Goal: Task Accomplishment & Management: Complete application form

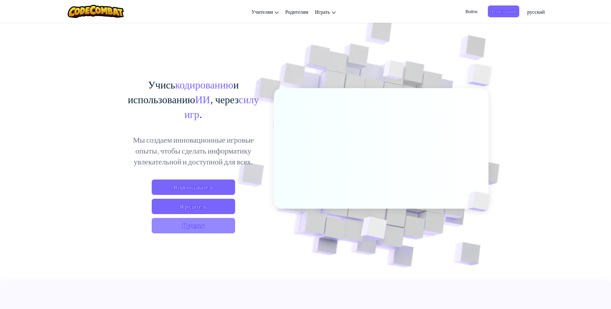
click at [207, 224] on span "Я ученик" at bounding box center [193, 225] width 83 height 15
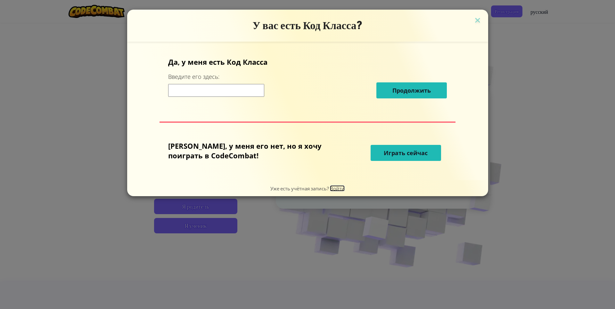
click at [333, 189] on span "Войти" at bounding box center [337, 188] width 15 height 6
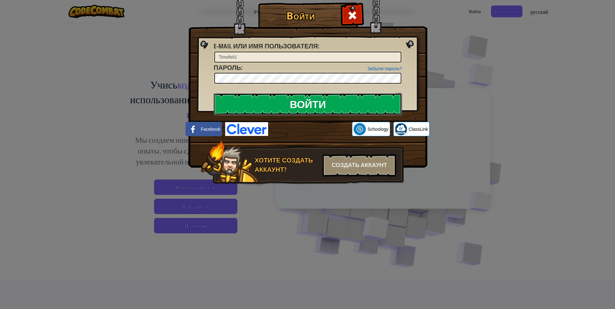
click at [326, 98] on input "Войти" at bounding box center [308, 104] width 188 height 22
